Goal: Task Accomplishment & Management: Use online tool/utility

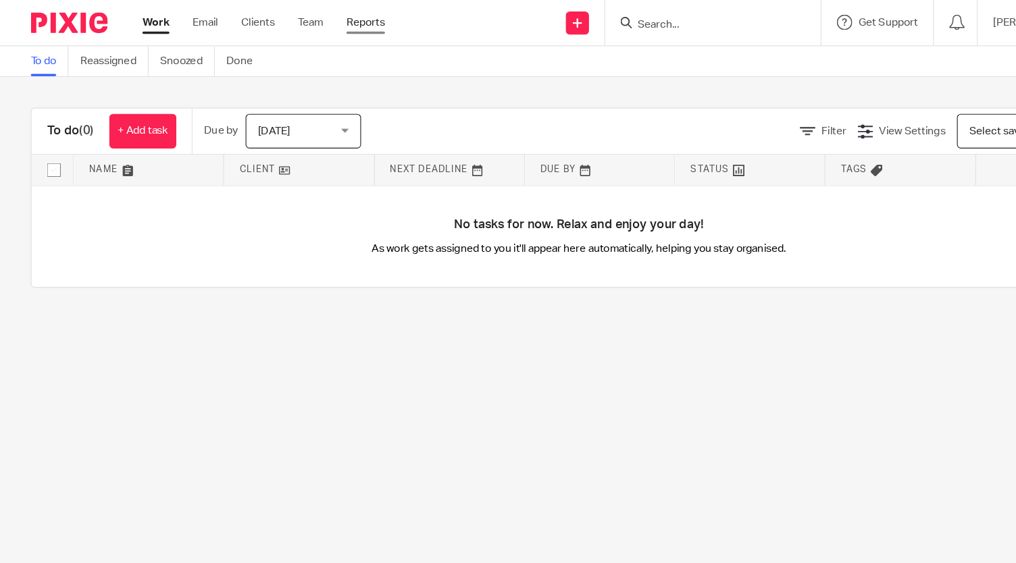
click at [335, 19] on link "Reports" at bounding box center [321, 20] width 34 height 14
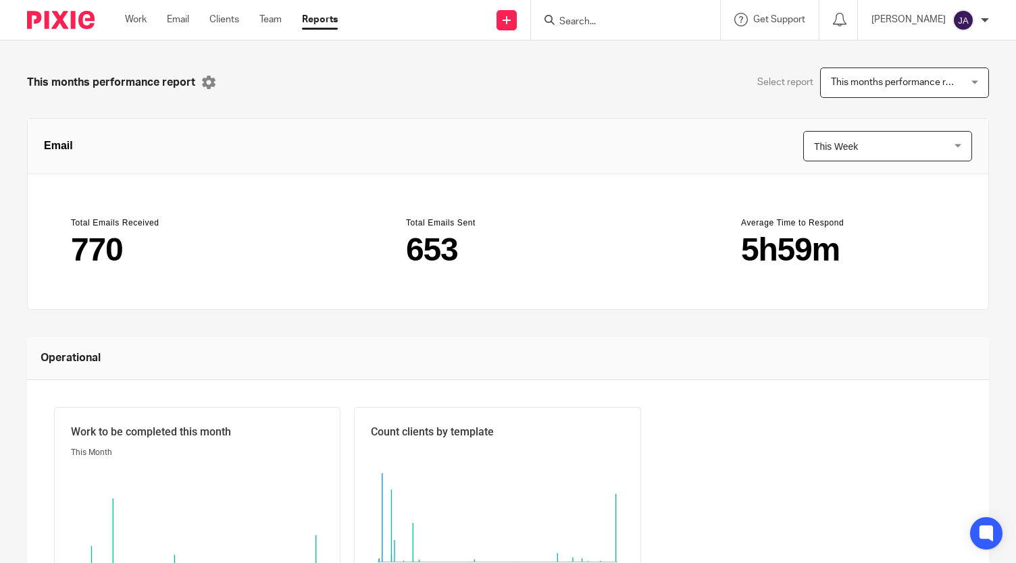
click at [980, 16] on div "[PERSON_NAME]" at bounding box center [930, 20] width 118 height 22
click at [972, 20] on img at bounding box center [963, 20] width 22 height 22
click at [940, 49] on li "My profile" at bounding box center [936, 55] width 89 height 20
click at [939, 63] on li "My profile" at bounding box center [936, 55] width 89 height 20
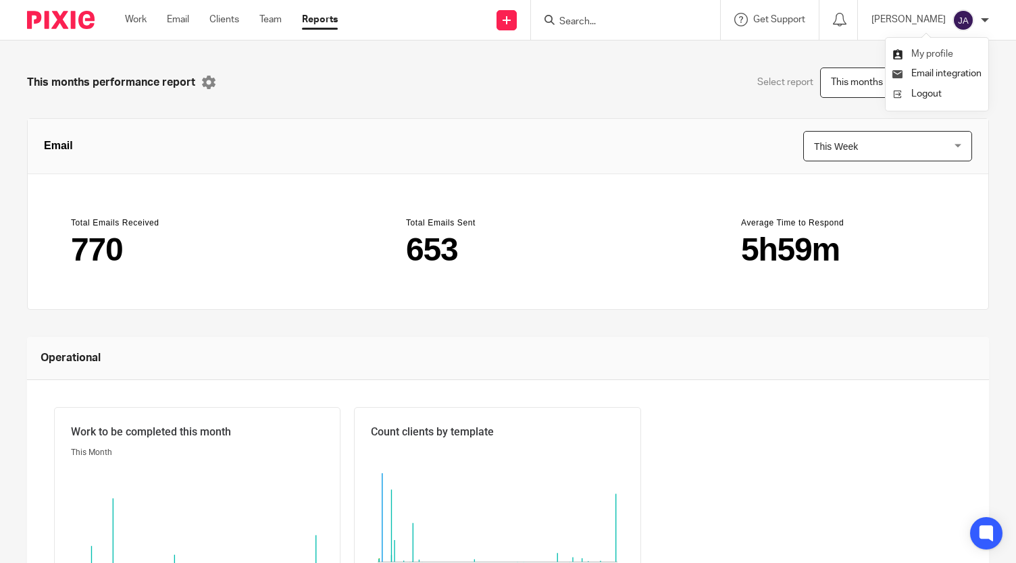
click at [912, 51] on span "My profile" at bounding box center [932, 53] width 42 height 9
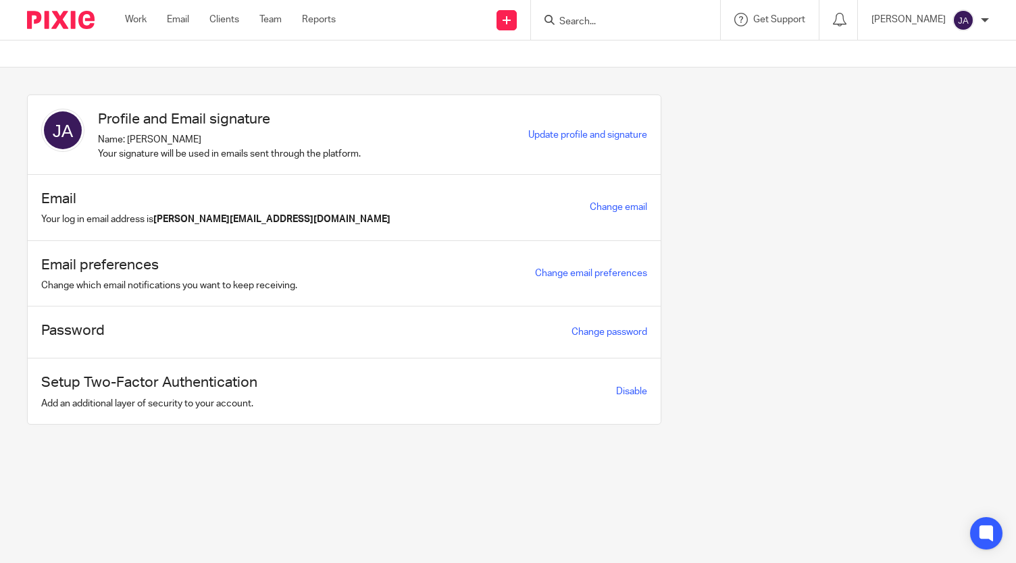
click at [242, 54] on div at bounding box center [508, 54] width 1016 height 27
click at [213, 16] on link "Clients" at bounding box center [224, 20] width 30 height 14
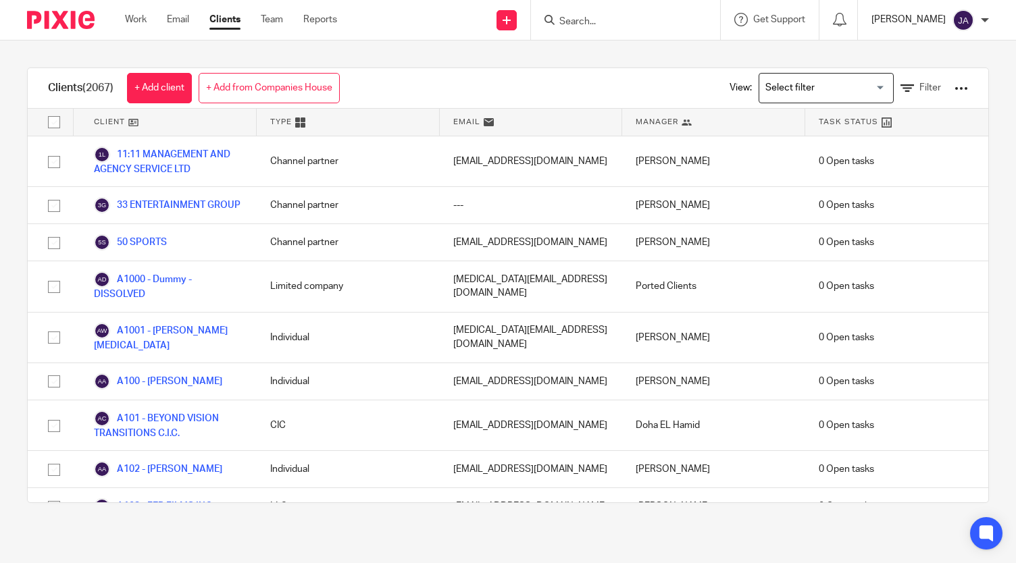
click at [904, 22] on p "[PERSON_NAME]" at bounding box center [908, 20] width 74 height 14
click at [915, 49] on li "My profile" at bounding box center [936, 55] width 89 height 20
click at [917, 53] on span "My profile" at bounding box center [932, 53] width 42 height 9
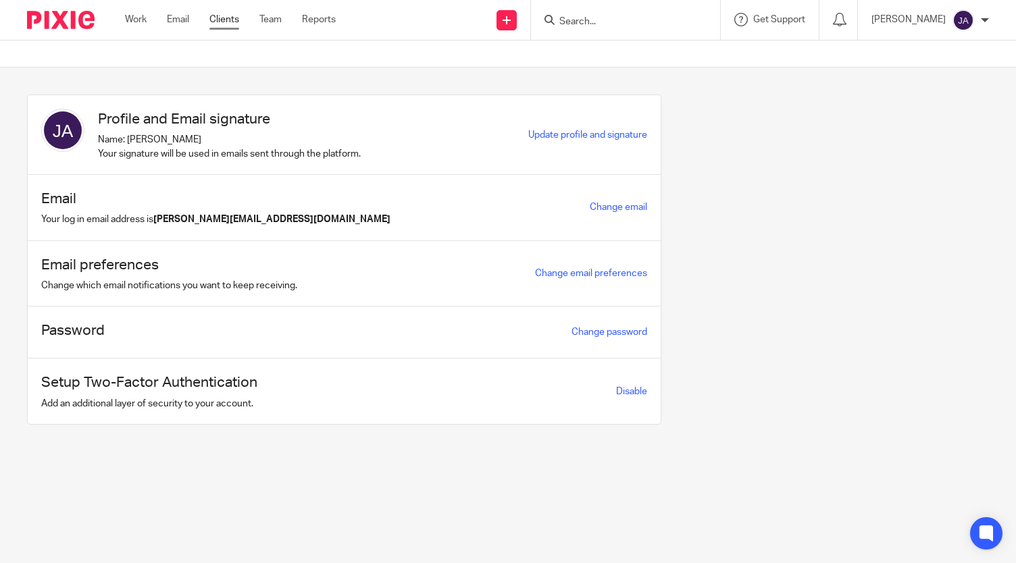
click at [224, 24] on link "Clients" at bounding box center [224, 20] width 30 height 14
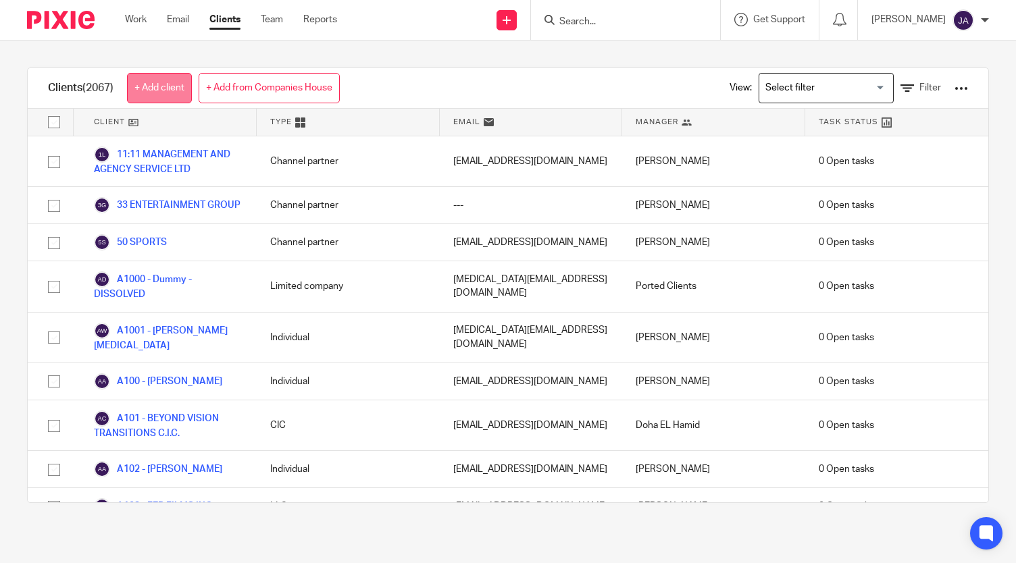
click at [174, 82] on link "+ Add client" at bounding box center [159, 88] width 65 height 30
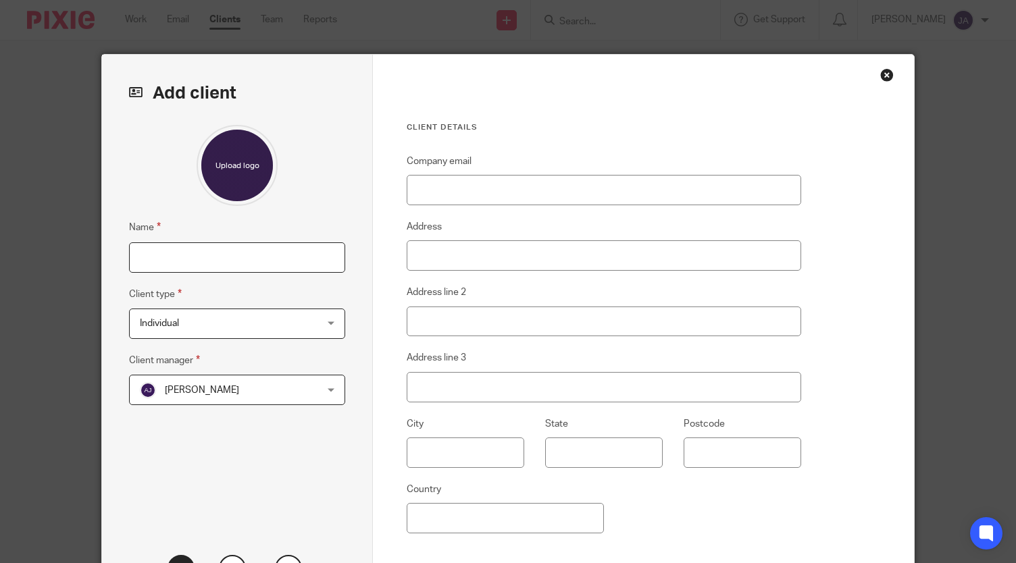
click at [209, 257] on input "Name" at bounding box center [236, 257] width 215 height 30
click at [880, 70] on div "Close this dialog window" at bounding box center [887, 75] width 14 height 14
click at [884, 73] on div "Close this dialog window" at bounding box center [887, 75] width 14 height 14
click at [880, 70] on div "Close this dialog window" at bounding box center [887, 75] width 14 height 14
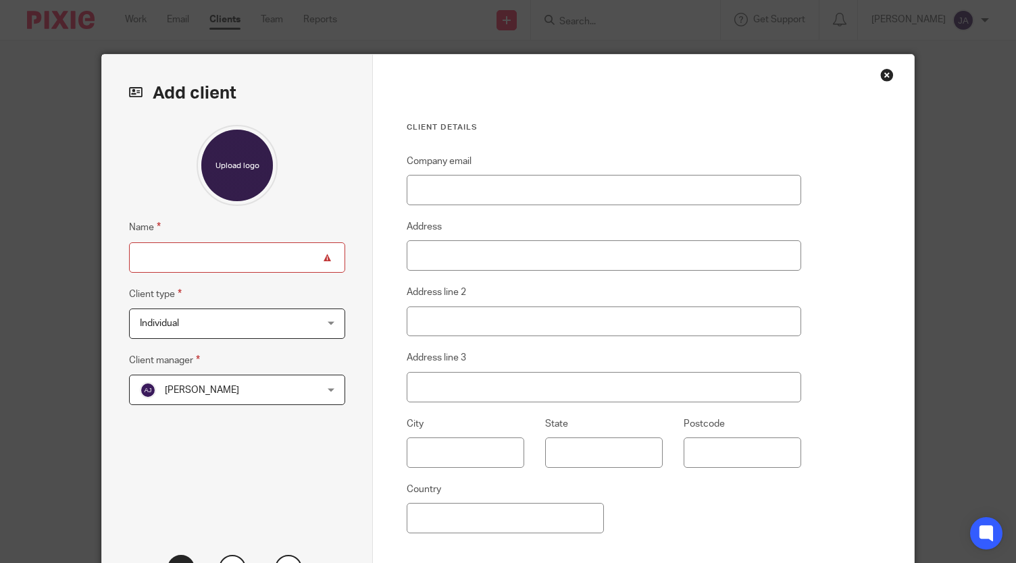
click at [880, 70] on div "Close this dialog window" at bounding box center [887, 75] width 14 height 14
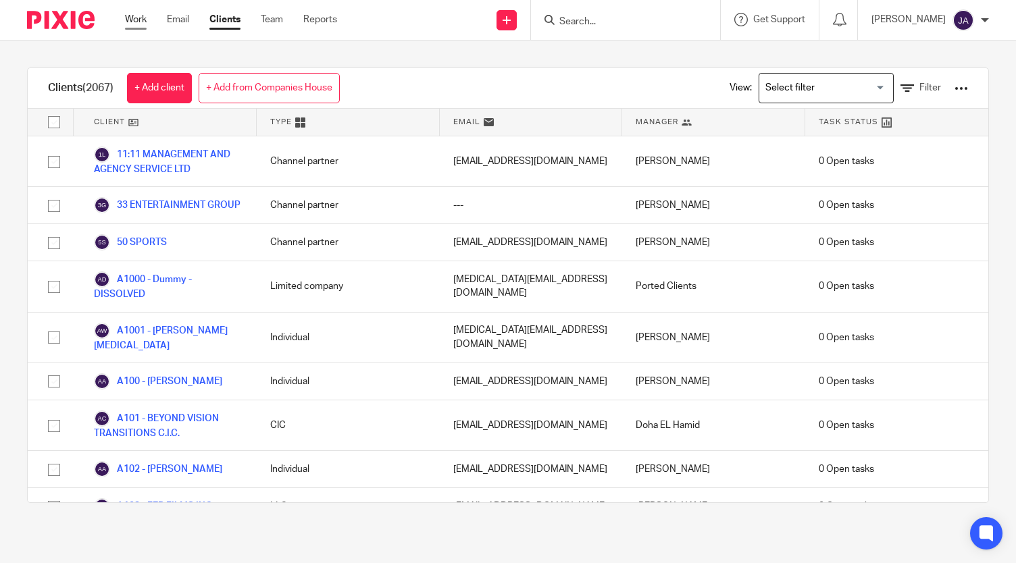
click at [128, 20] on link "Work" at bounding box center [136, 20] width 22 height 14
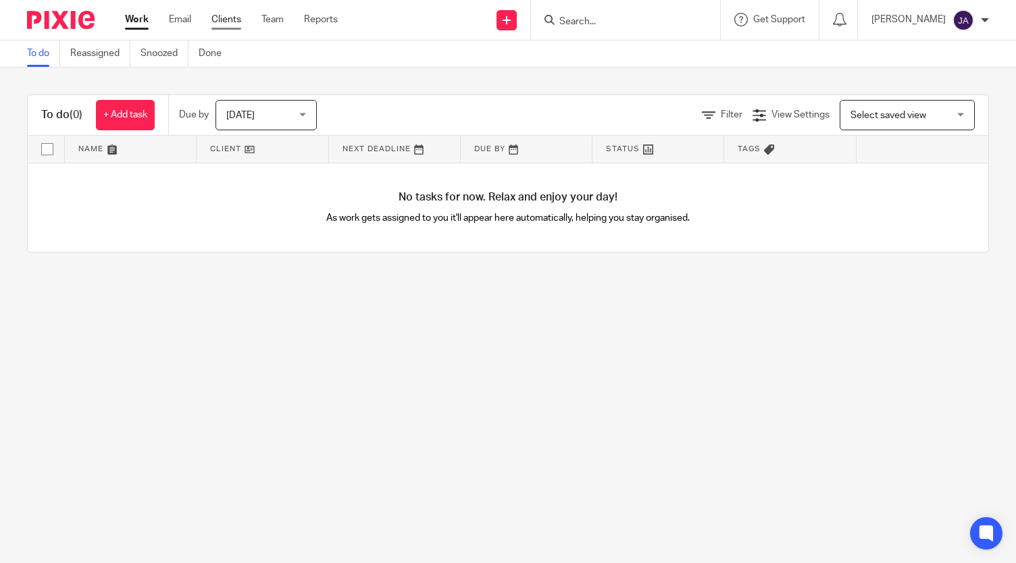
click at [235, 22] on link "Clients" at bounding box center [226, 20] width 30 height 14
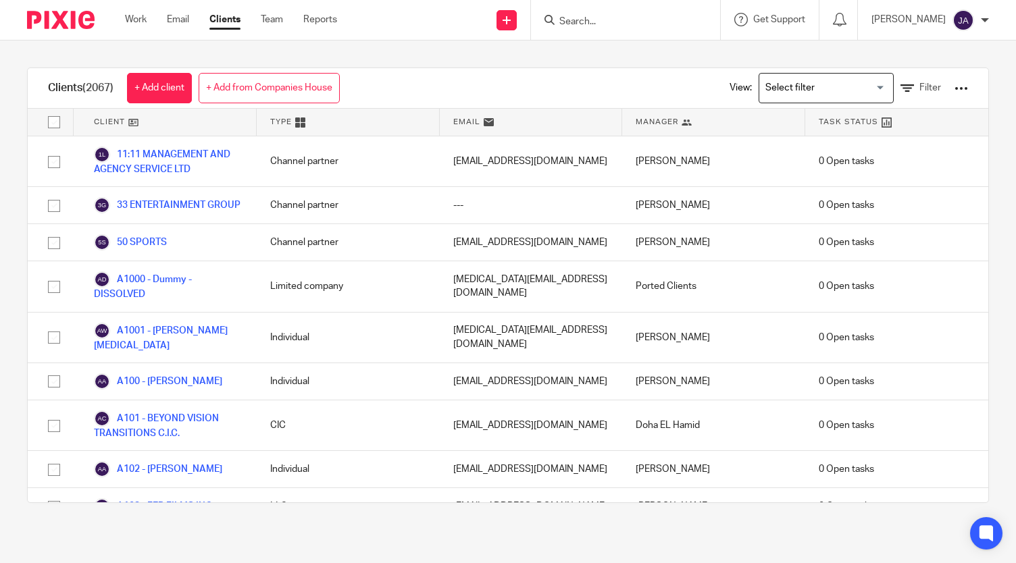
click at [131, 12] on div "Work Email Clients Team Reports Work Email Clients Team Reports Settings" at bounding box center [234, 20] width 246 height 40
click at [139, 20] on link "Work" at bounding box center [136, 20] width 22 height 14
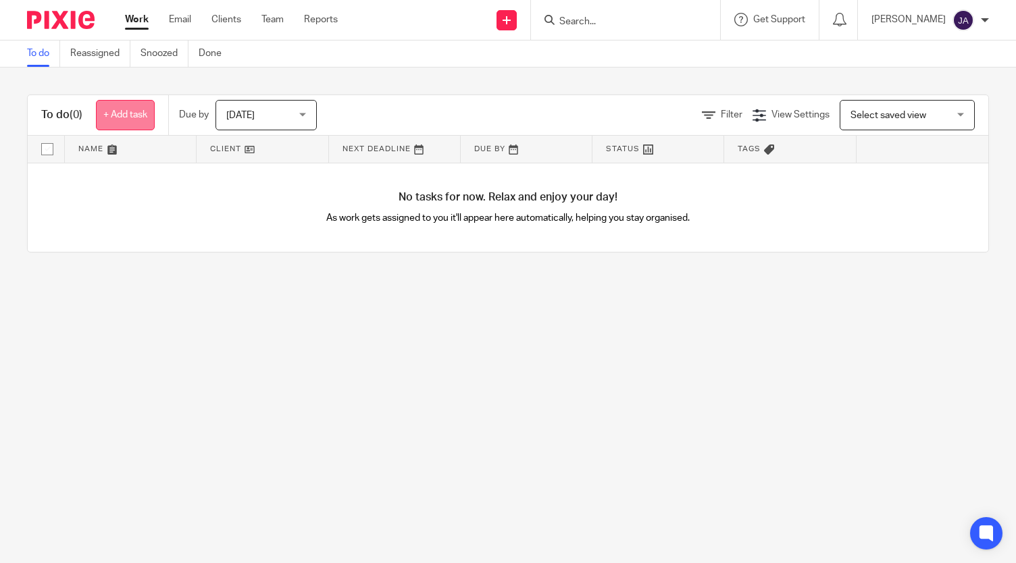
click at [132, 115] on link "+ Add task" at bounding box center [125, 115] width 59 height 30
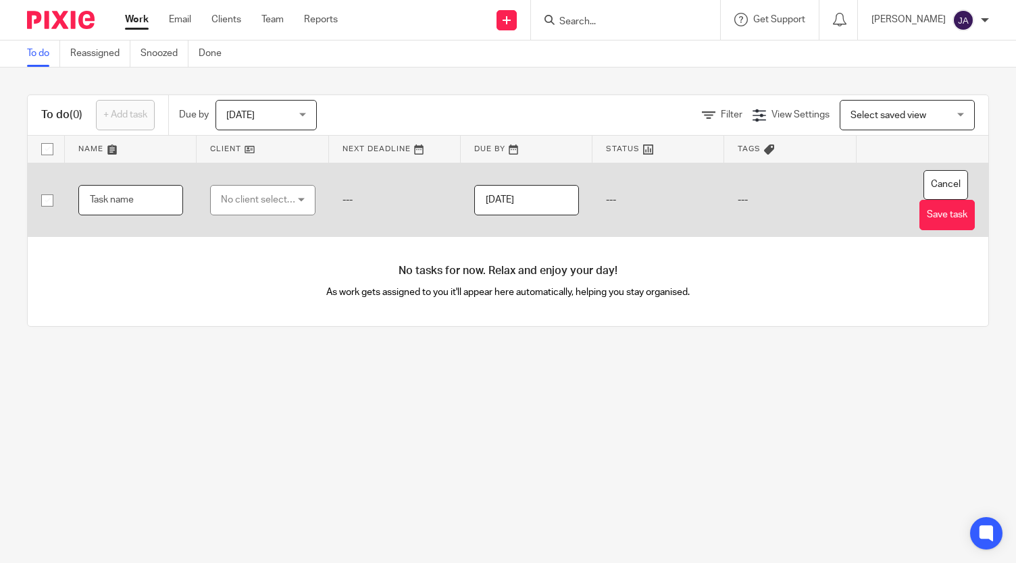
click at [127, 207] on input "text" at bounding box center [130, 200] width 105 height 30
click at [927, 180] on button "Cancel" at bounding box center [945, 185] width 45 height 30
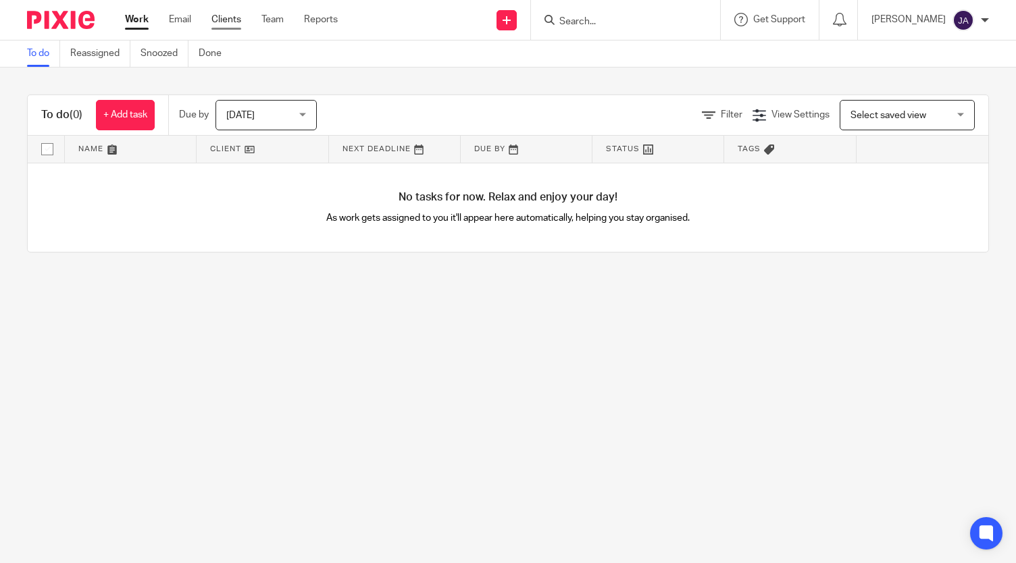
click at [231, 18] on link "Clients" at bounding box center [226, 20] width 30 height 14
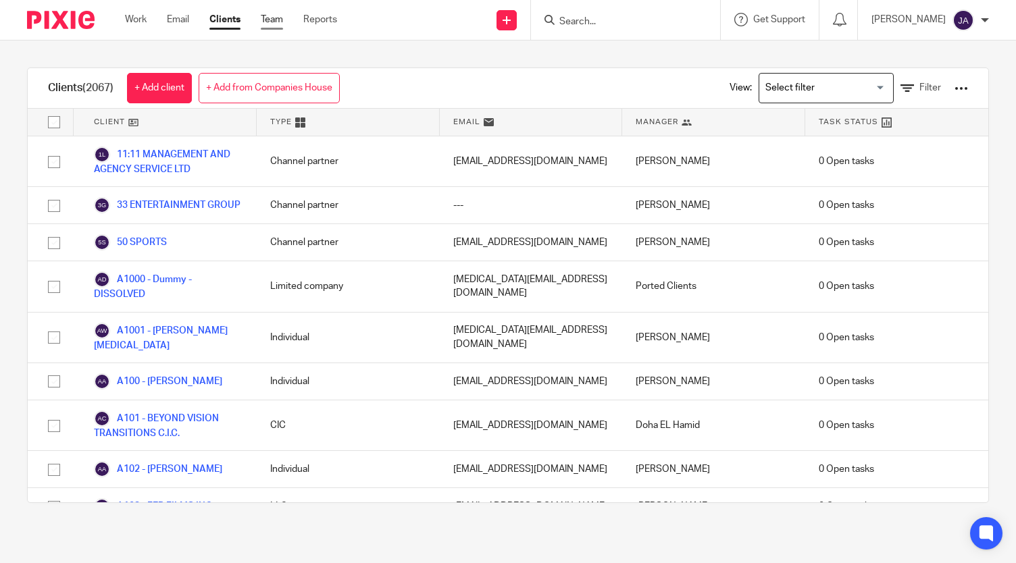
click at [274, 18] on link "Team" at bounding box center [272, 20] width 22 height 14
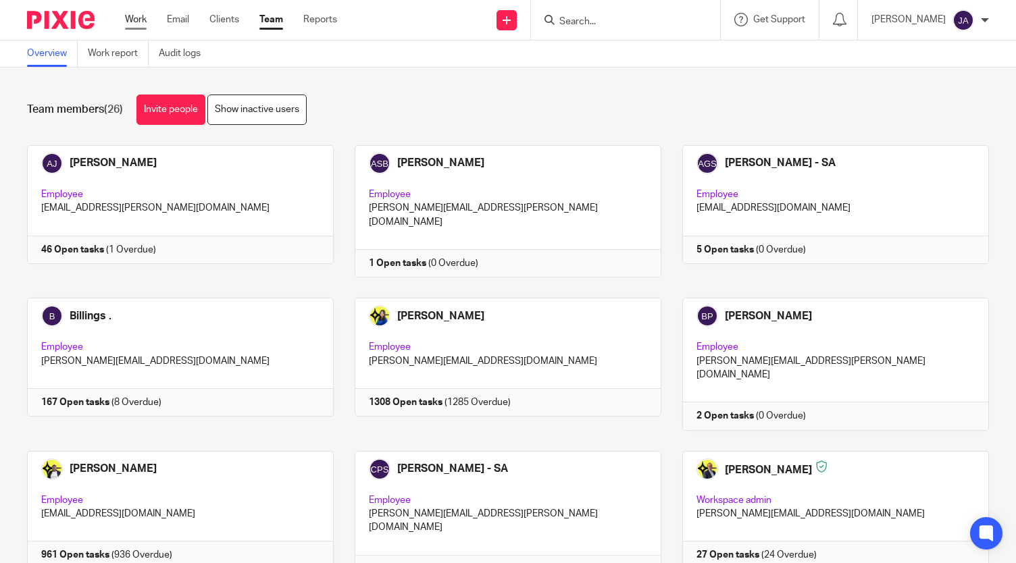
click at [146, 14] on link "Work" at bounding box center [136, 20] width 22 height 14
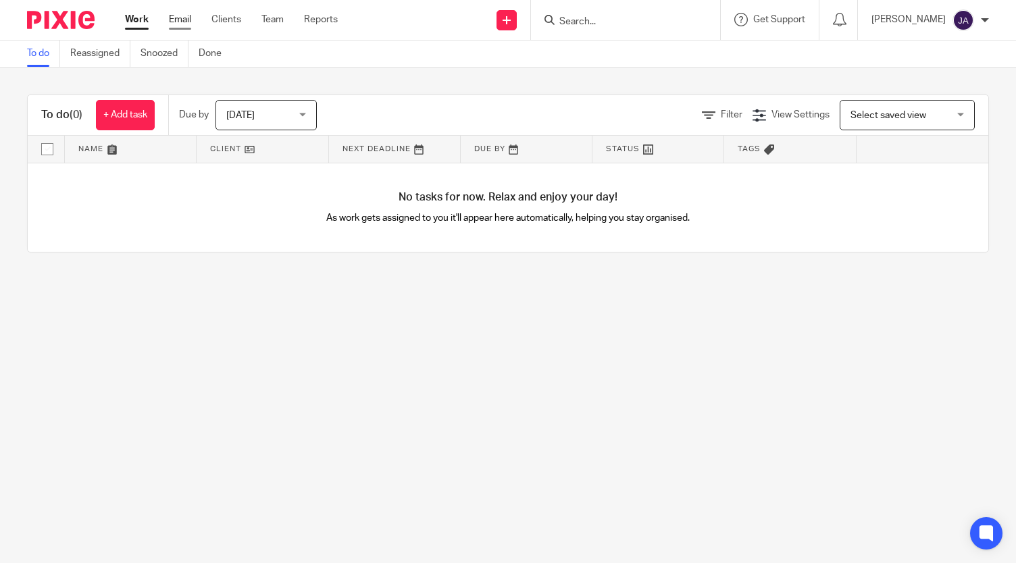
click at [182, 17] on link "Email" at bounding box center [180, 20] width 22 height 14
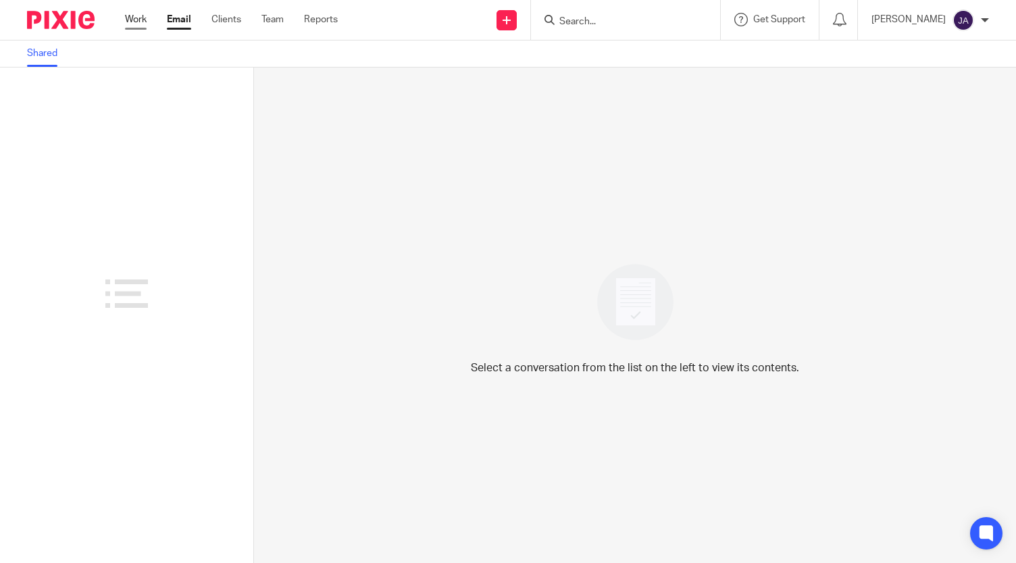
click at [138, 21] on link "Work" at bounding box center [136, 20] width 22 height 14
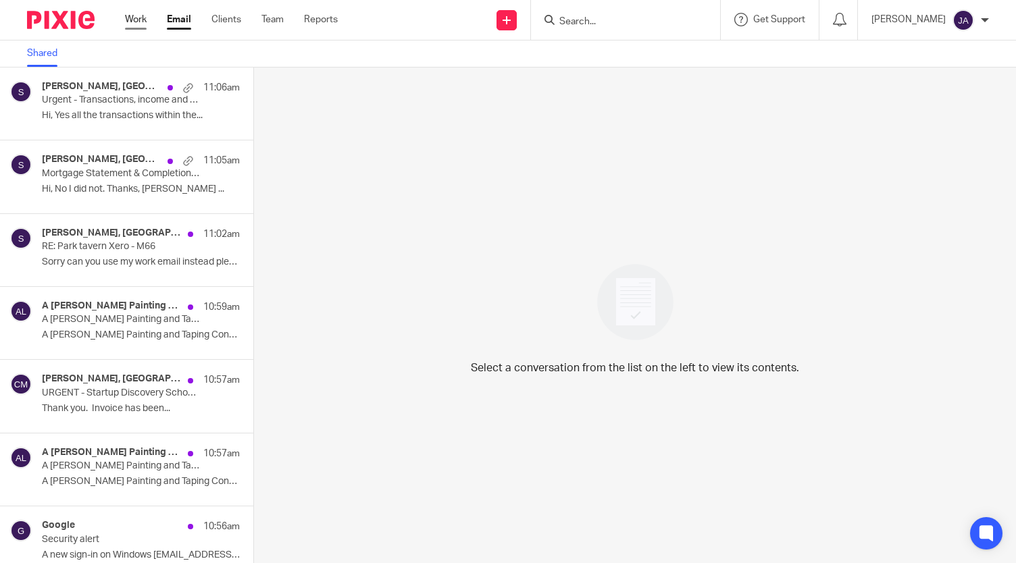
click at [134, 24] on link "Work" at bounding box center [136, 20] width 22 height 14
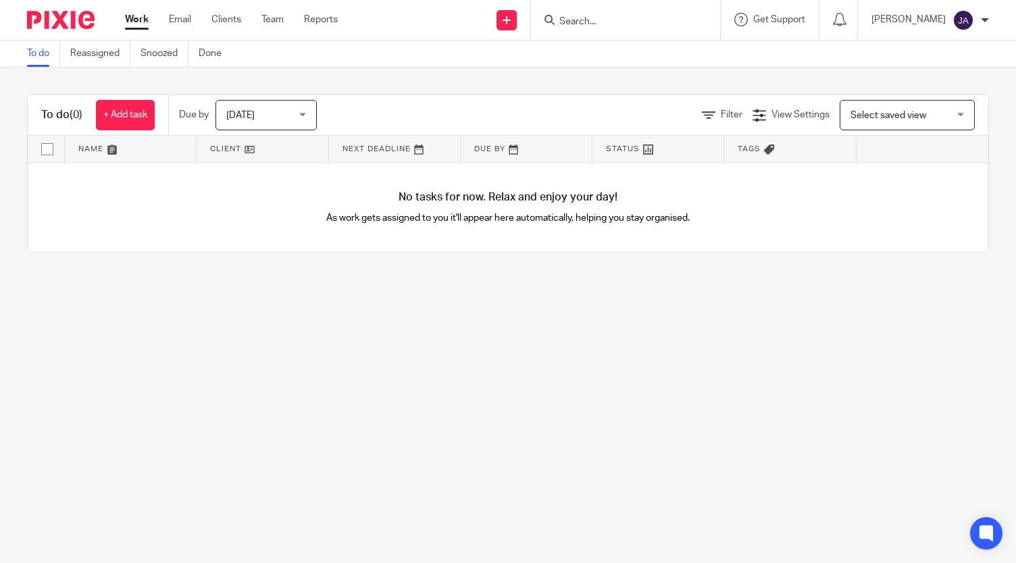
click at [965, 21] on img at bounding box center [963, 20] width 22 height 22
click at [927, 50] on span "My profile" at bounding box center [932, 53] width 42 height 9
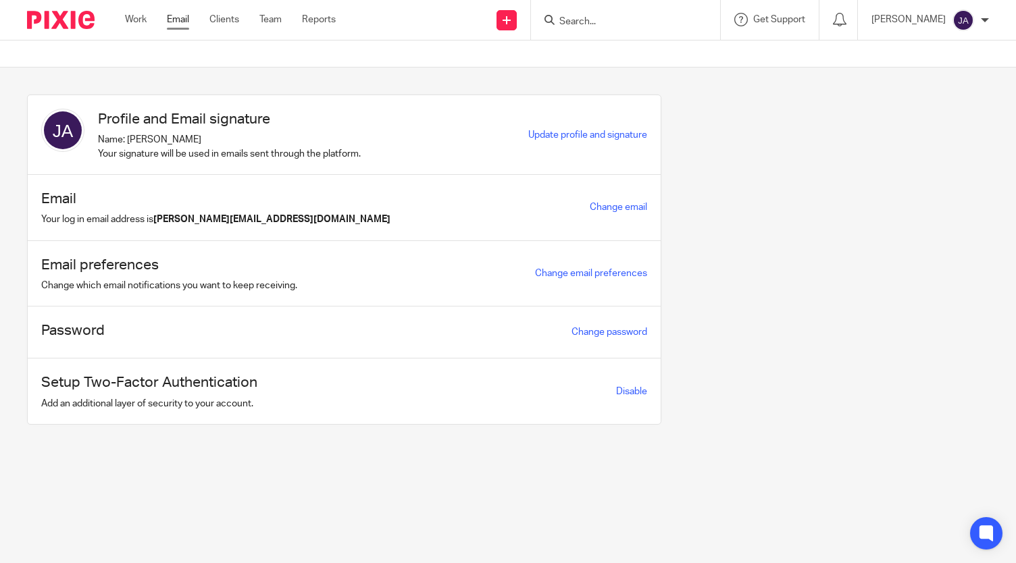
click at [176, 21] on link "Email" at bounding box center [178, 20] width 22 height 14
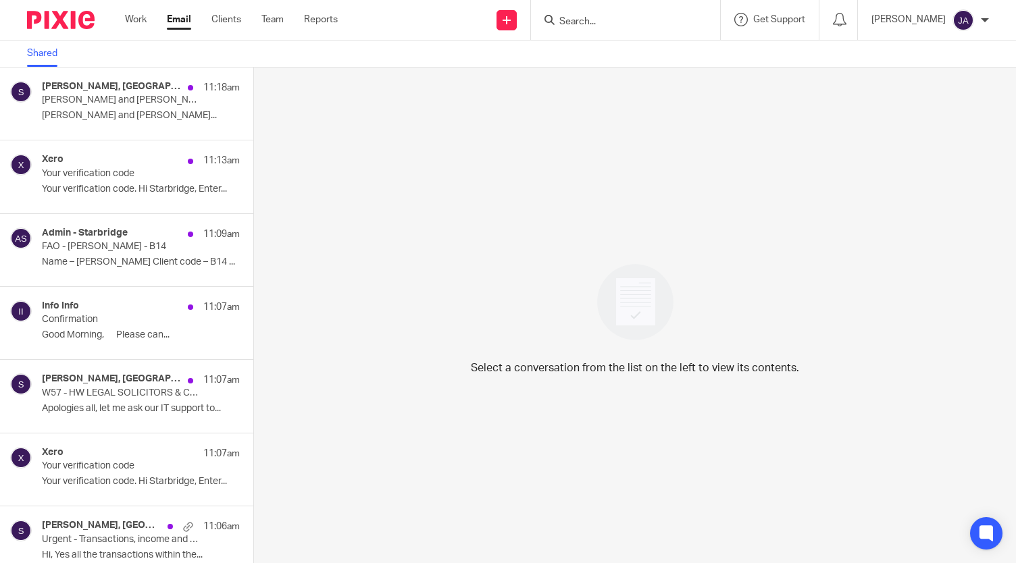
click at [973, 21] on img at bounding box center [963, 20] width 22 height 22
click at [944, 74] on span "Email integration" at bounding box center [946, 73] width 70 height 9
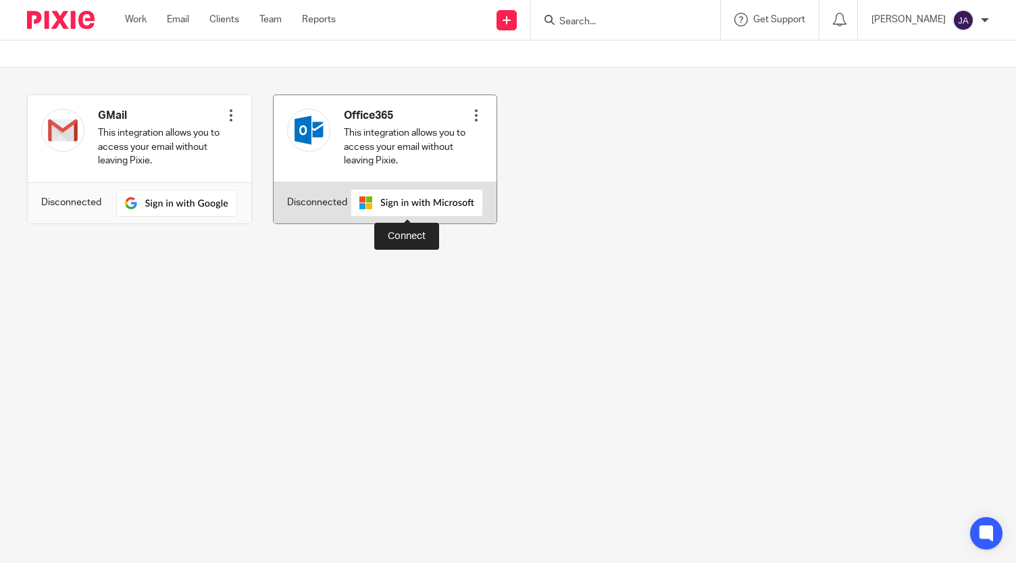
click at [428, 205] on img at bounding box center [417, 203] width 132 height 28
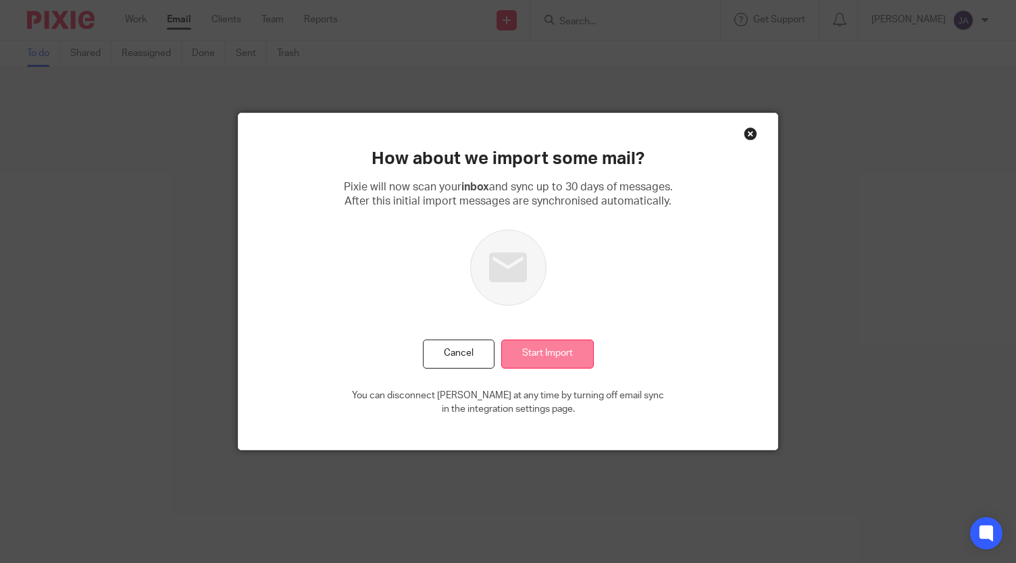
click at [549, 357] on input "Start Import" at bounding box center [547, 354] width 93 height 29
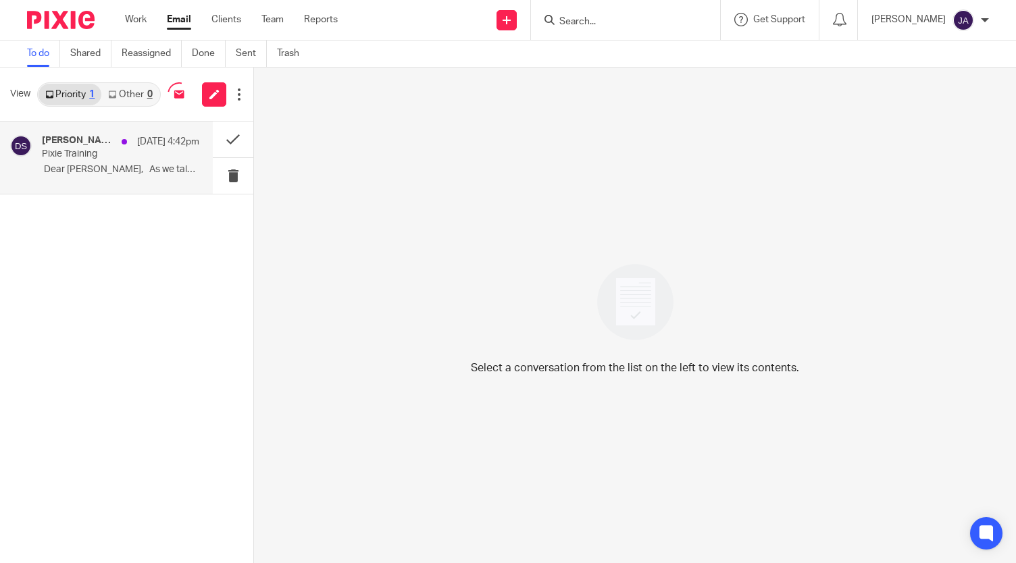
click at [149, 175] on p "​​​​ Dear [PERSON_NAME], As we talked about..." at bounding box center [120, 169] width 157 height 11
